Goal: Information Seeking & Learning: Learn about a topic

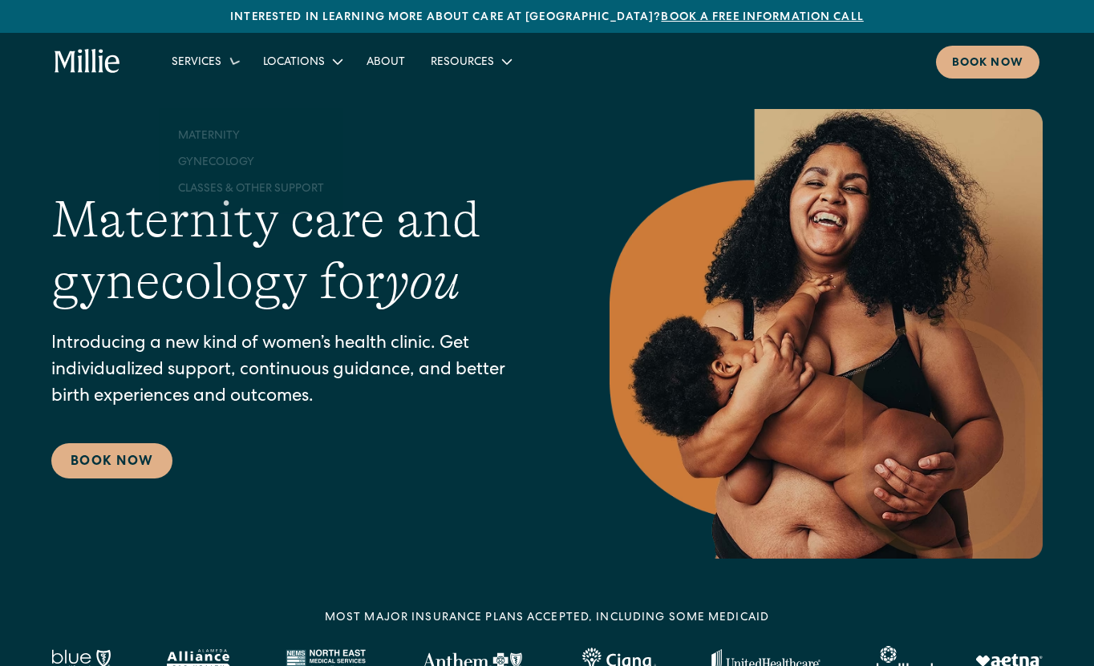
click at [214, 61] on div "Services" at bounding box center [197, 63] width 50 height 17
click at [290, 60] on div "Locations" at bounding box center [294, 63] width 62 height 17
click at [290, 94] on link "Berkeley" at bounding box center [326, 100] width 138 height 26
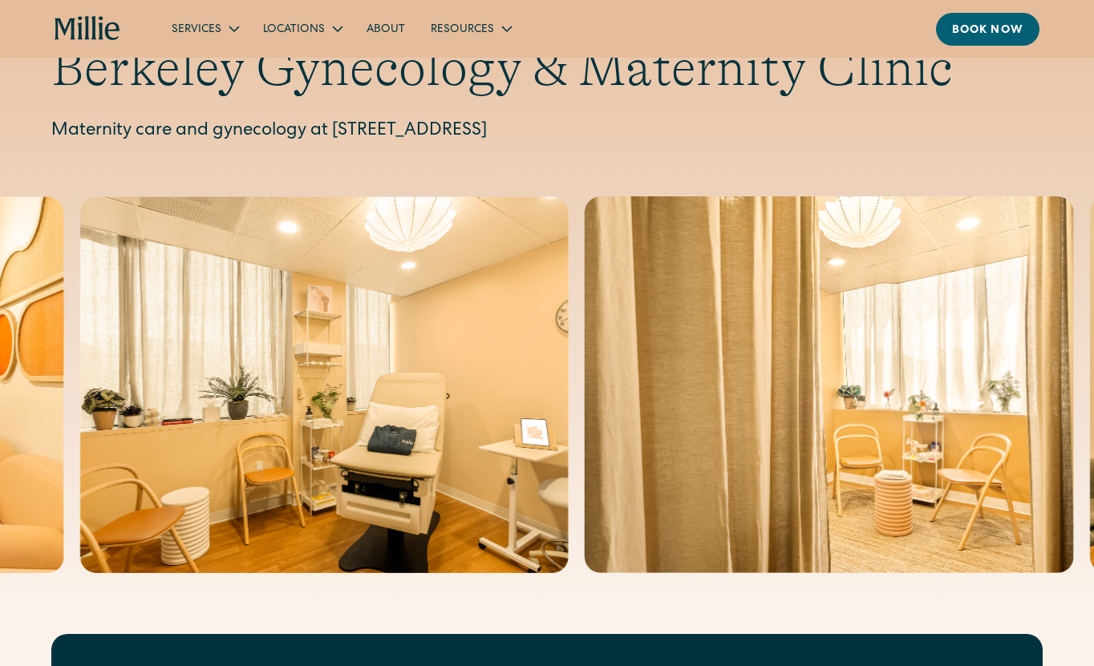
scroll to position [58, 0]
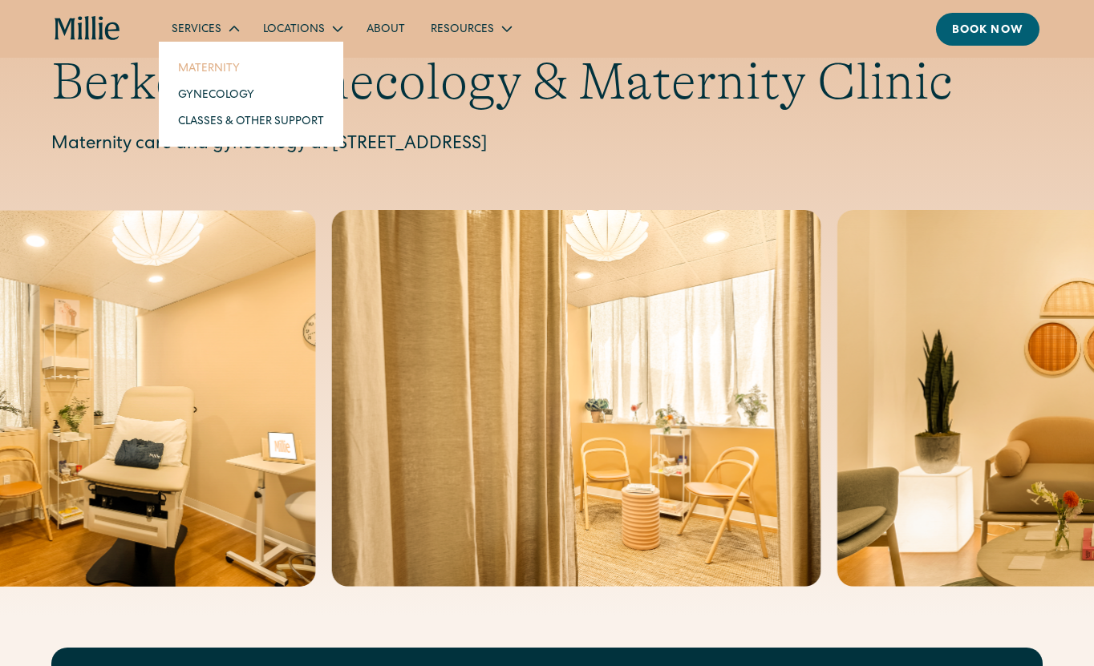
click at [195, 67] on link "Maternity" at bounding box center [251, 68] width 172 height 26
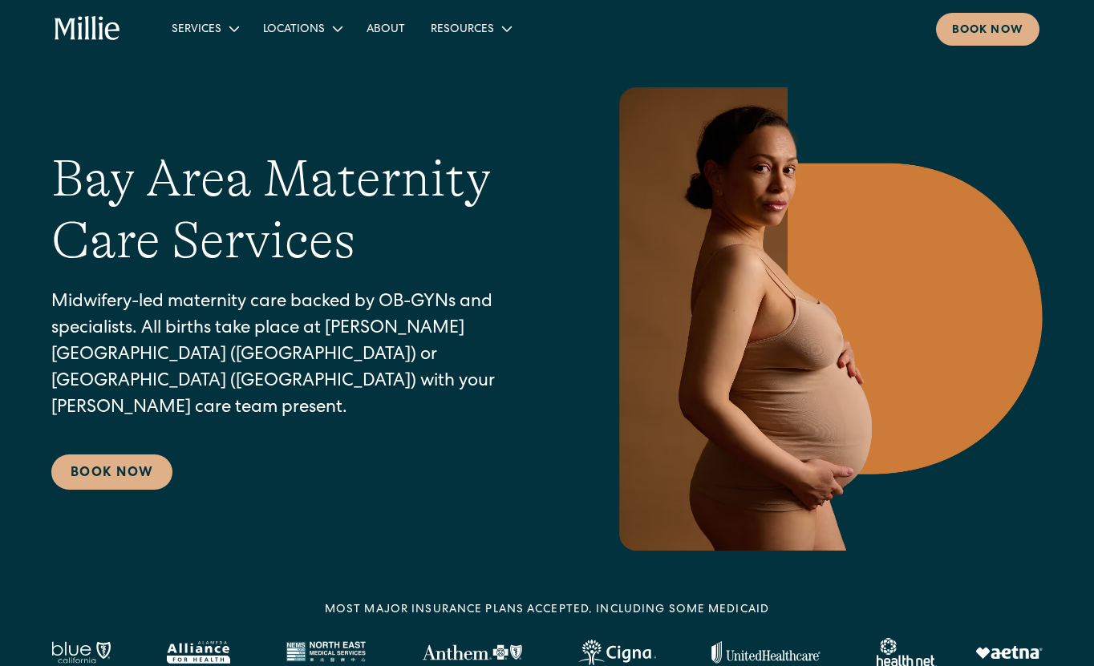
scroll to position [77, 0]
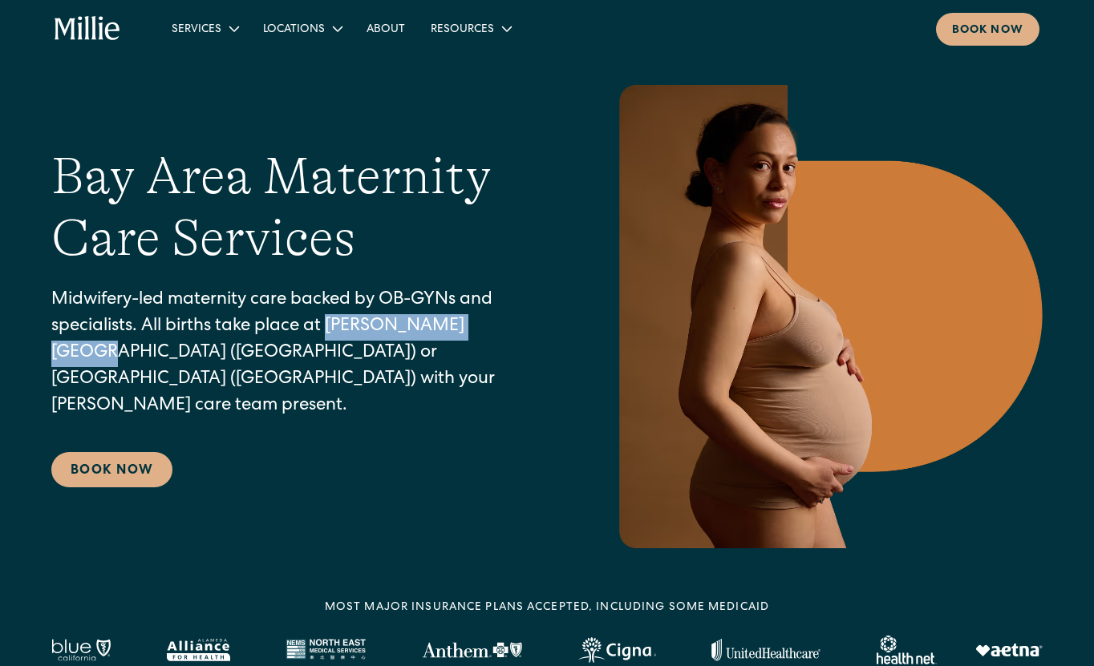
drag, startPoint x: 328, startPoint y: 340, endPoint x: 504, endPoint y: 349, distance: 175.8
click at [504, 349] on p "Midwifery-led maternity care backed by OB-GYNs and specialists. All births take…" at bounding box center [298, 354] width 494 height 132
click at [374, 471] on div "Bay Area Maternity Care Services Midwifery-led maternity care backed by OB-GYNs…" at bounding box center [298, 317] width 494 height 342
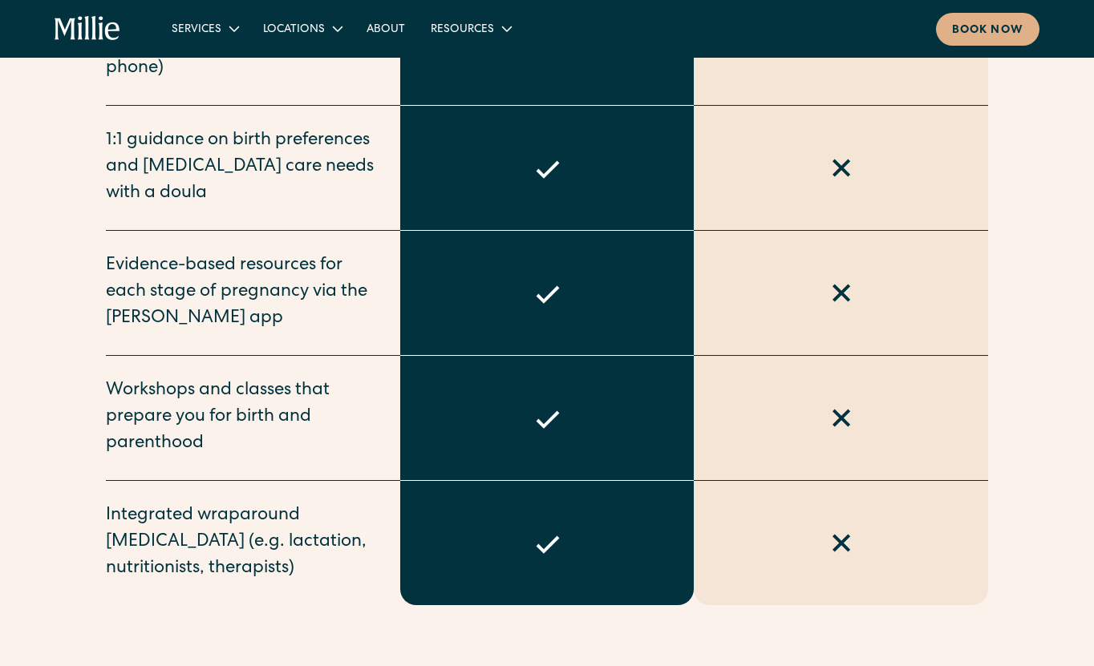
scroll to position [1624, 0]
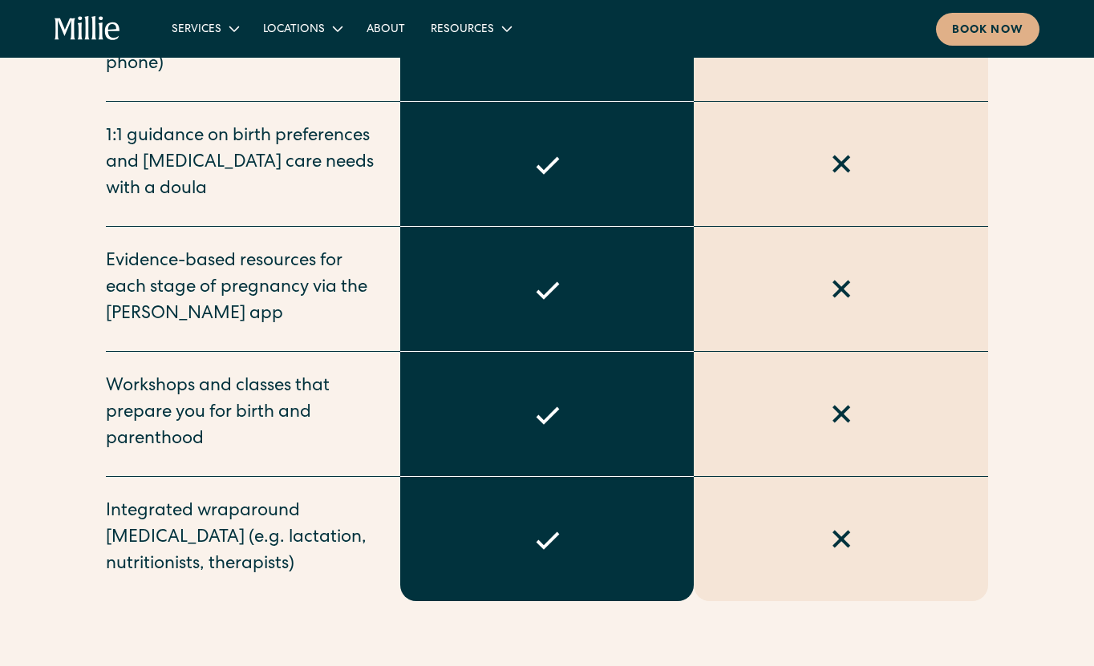
click at [281, 381] on div "Workshops and classes that prepare you for birth and parenthood" at bounding box center [243, 413] width 275 height 79
click at [388, 27] on link "About" at bounding box center [386, 28] width 64 height 26
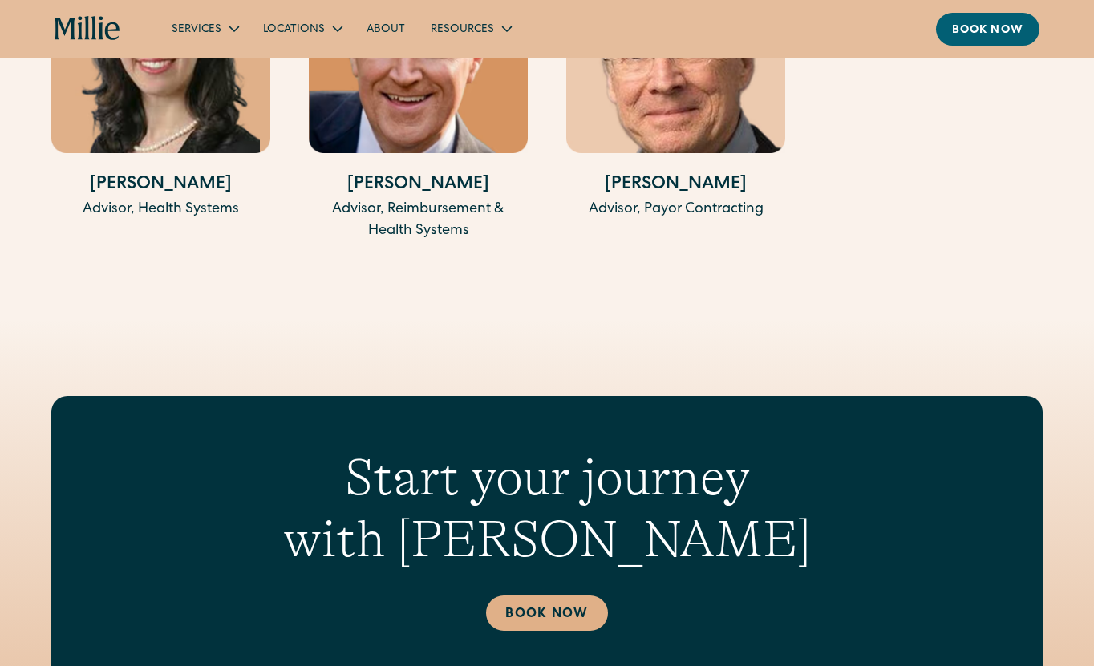
scroll to position [3757, 0]
